Goal: Task Accomplishment & Management: Use online tool/utility

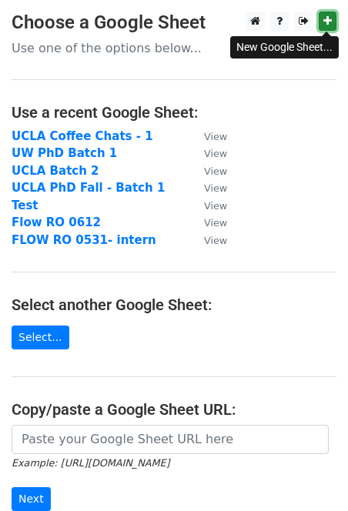
click at [321, 15] on link at bounding box center [327, 21] width 18 height 19
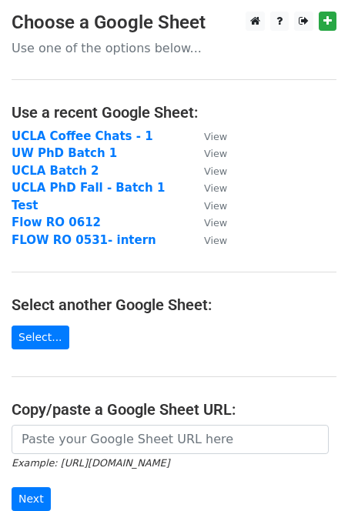
scroll to position [205, 0]
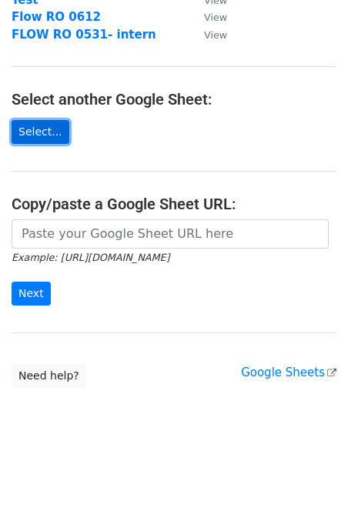
click at [49, 128] on link "Select..." at bounding box center [41, 132] width 58 height 24
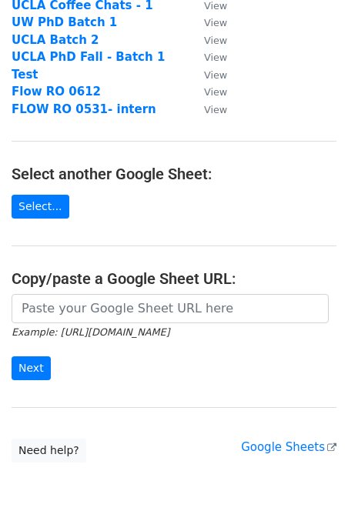
scroll to position [0, 0]
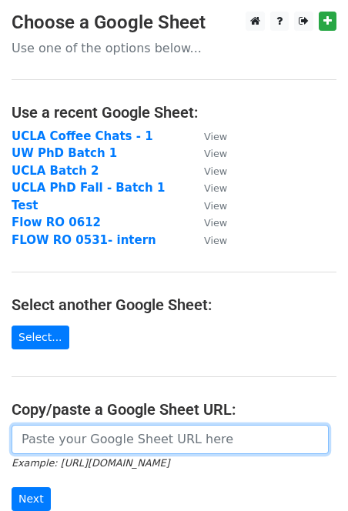
click at [88, 448] on input "url" at bounding box center [170, 438] width 317 height 29
paste input "https://docs.google.com/spreadsheets/d/1nCfulqAMEBjzfwzuxDwUer_FqyHtg5TPiTw6rWy…"
type input "https://docs.google.com/spreadsheets/d/1nCfulqAMEBjzfwzuxDwUer_FqyHtg5TPiTw6rWy…"
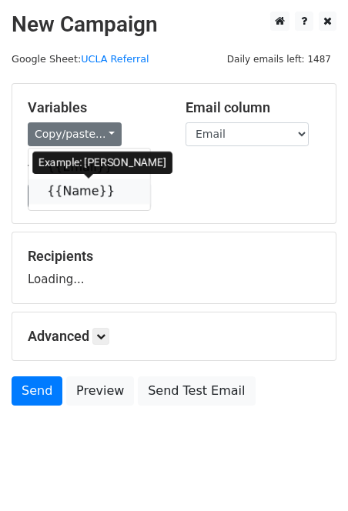
click at [84, 188] on link "{{Name}}" at bounding box center [89, 191] width 122 height 25
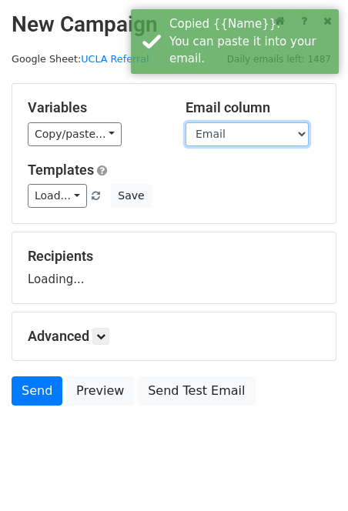
click at [224, 142] on select "Email Name" at bounding box center [246, 134] width 123 height 24
click at [185, 122] on select "Email Name" at bounding box center [246, 134] width 123 height 24
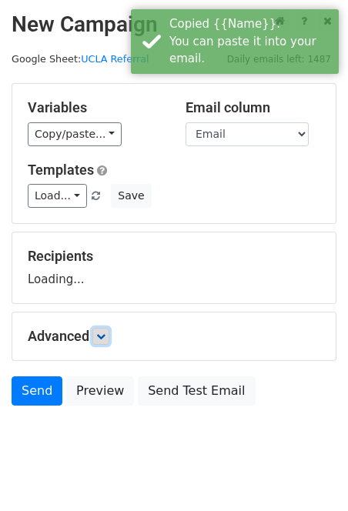
click at [103, 335] on icon at bounding box center [100, 335] width 9 height 9
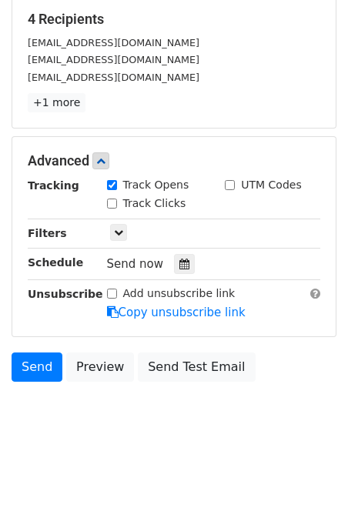
scroll to position [95, 0]
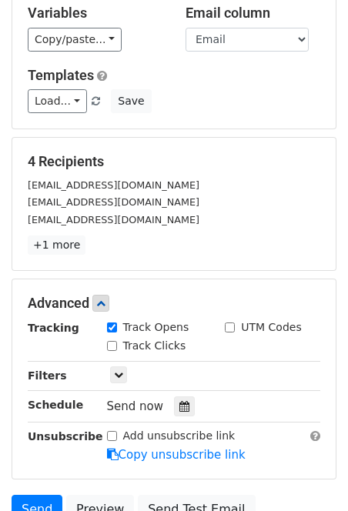
click at [165, 103] on div "Load... Webinar Invitation Order Confirmation Trial Expiration Warning Newslett…" at bounding box center [173, 101] width 315 height 24
click at [68, 243] on link "+1 more" at bounding box center [57, 244] width 58 height 19
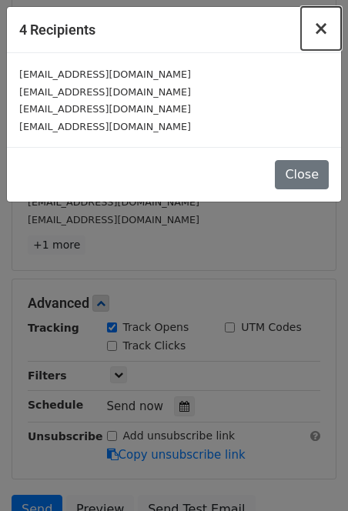
click at [318, 35] on span "×" at bounding box center [320, 29] width 15 height 22
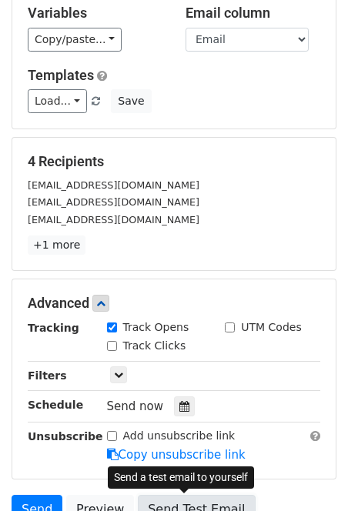
click at [166, 501] on link "Send Test Email" at bounding box center [196, 508] width 117 height 29
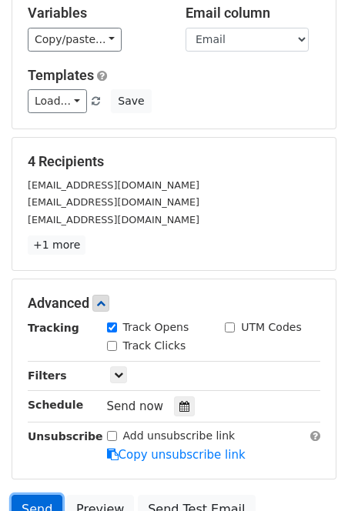
click at [41, 500] on link "Send" at bounding box center [37, 508] width 51 height 29
